Goal: Task Accomplishment & Management: Manage account settings

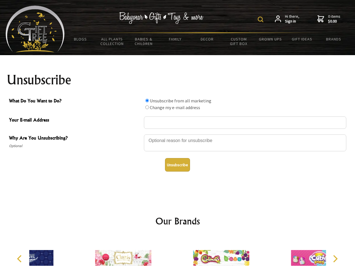
click at [261, 19] on img at bounding box center [261, 20] width 6 height 6
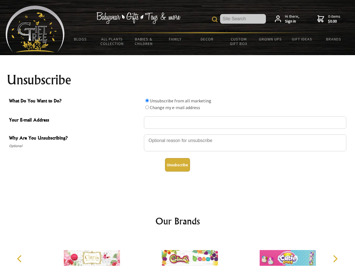
click at [178, 134] on div at bounding box center [245, 144] width 202 height 20
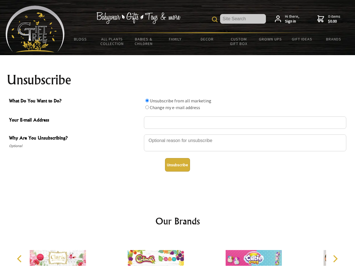
click at [147, 100] on input "What Do You Want to Do?" at bounding box center [147, 101] width 4 height 4
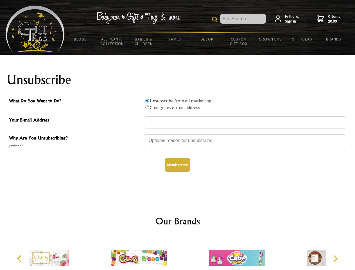
click at [147, 107] on input "What Do You Want to Do?" at bounding box center [147, 107] width 4 height 4
radio input "true"
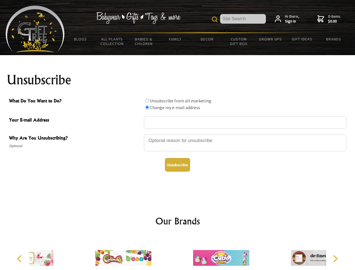
click at [177, 165] on button "Unsubscribe" at bounding box center [177, 164] width 25 height 13
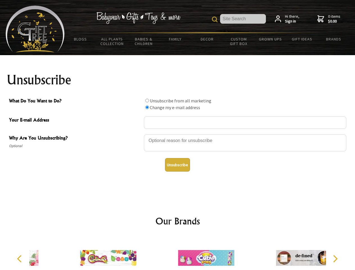
click at [178, 253] on img at bounding box center [206, 258] width 56 height 42
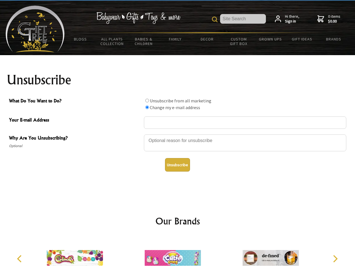
click at [20, 258] on icon "Previous" at bounding box center [19, 258] width 7 height 7
click at [335, 258] on icon "Next" at bounding box center [334, 258] width 7 height 7
